Goal: Information Seeking & Learning: Learn about a topic

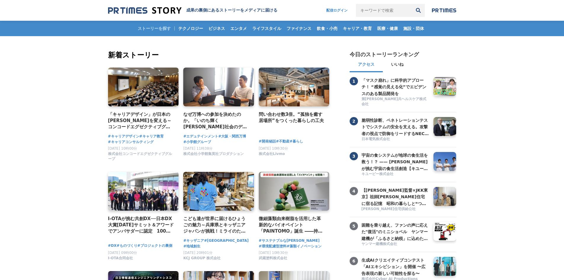
click at [370, 11] on input "キーワードで検索" at bounding box center [384, 10] width 56 height 13
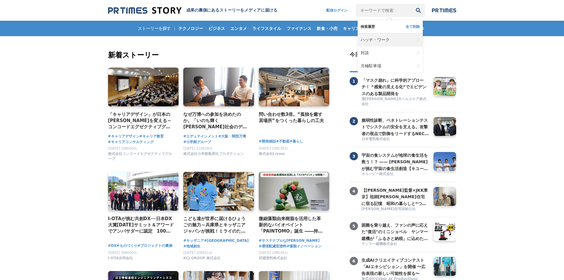
click at [366, 38] on span "ハッチ・ワーク" at bounding box center [375, 39] width 29 height 5
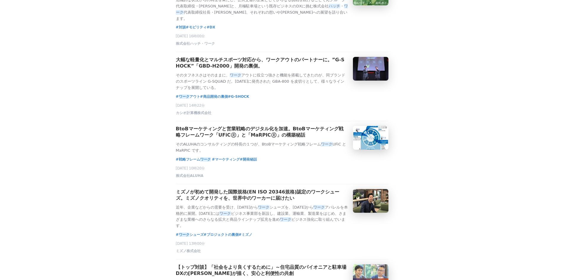
scroll to position [428, 0]
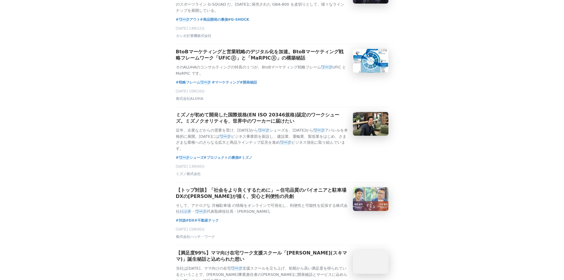
scroll to position [567, 0]
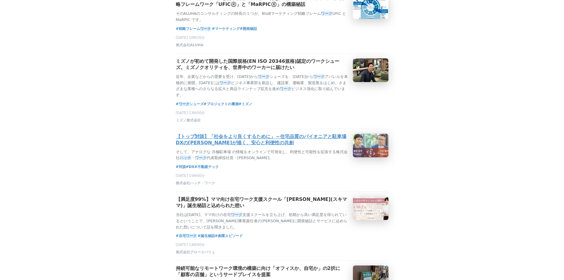
click at [217, 146] on h3 "【トップ対談】「社会をより良くするために」～住宅品質のパイオニアと駐車場DXの[PERSON_NAME]が描く、安心と利便性の共創" at bounding box center [262, 140] width 172 height 12
